Goal: Task Accomplishment & Management: Manage account settings

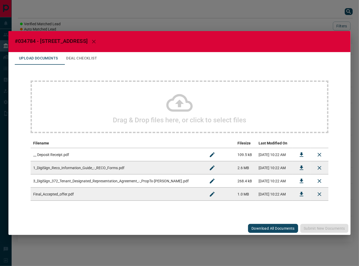
click at [32, 40] on span "#034784 - [STREET_ADDRESS]" at bounding box center [51, 41] width 73 height 6
copy span "034784"
click at [299, 199] on button "Download" at bounding box center [301, 194] width 13 height 13
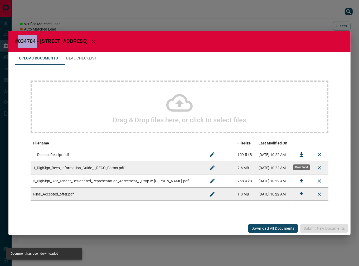
click at [295, 156] on button "Download" at bounding box center [301, 155] width 13 height 13
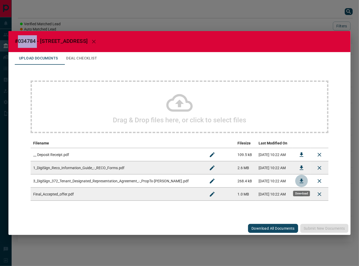
click at [302, 182] on icon "Download" at bounding box center [301, 181] width 6 height 6
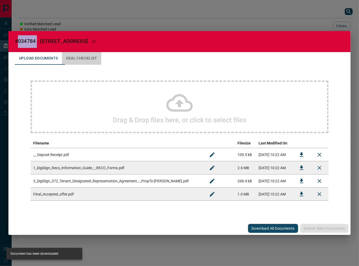
click at [71, 58] on button "Deal Checklist" at bounding box center [81, 58] width 39 height 13
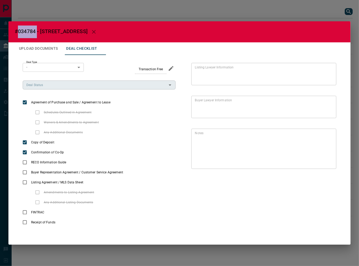
click at [66, 86] on input "Deal Status" at bounding box center [94, 85] width 141 height 6
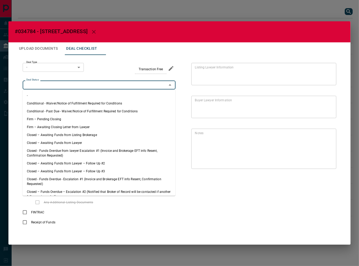
click at [52, 119] on li "Firm – Pending Closing" at bounding box center [99, 119] width 153 height 8
type input "**********"
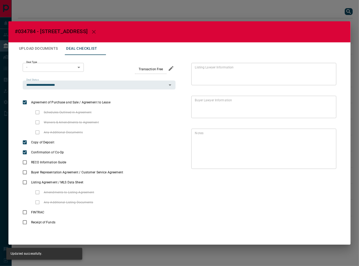
click at [55, 70] on body "Lead Transfers Leads Deals Listings Campaigns Quota Rules Agent Quotas Admin Mo…" at bounding box center [179, 123] width 359 height 247
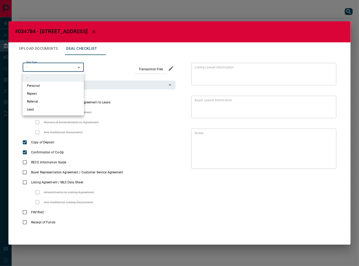
click at [48, 84] on li "Personal" at bounding box center [53, 86] width 61 height 8
type input "*"
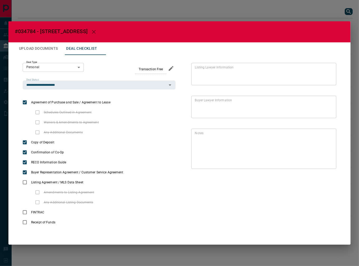
click at [43, 49] on button "Upload Documents" at bounding box center [38, 48] width 47 height 13
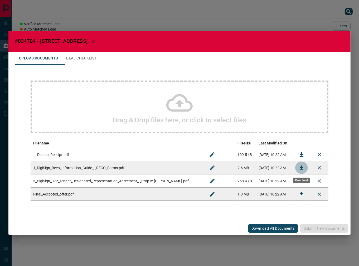
click at [301, 167] on icon "Download" at bounding box center [301, 168] width 4 height 4
